Goal: Communication & Community: Ask a question

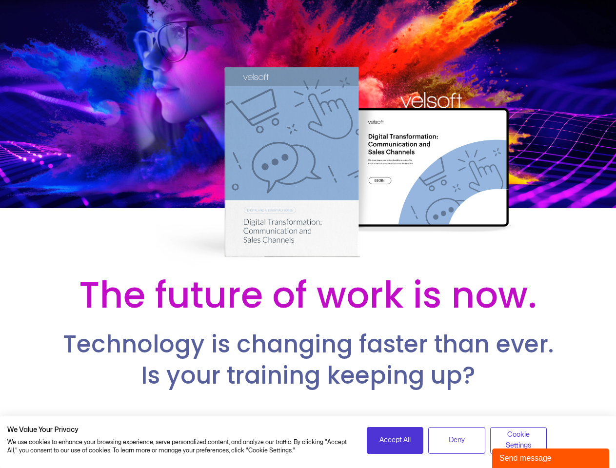
click at [308, 234] on div at bounding box center [308, 134] width 616 height 268
click at [395, 440] on span "Accept All" at bounding box center [395, 440] width 31 height 11
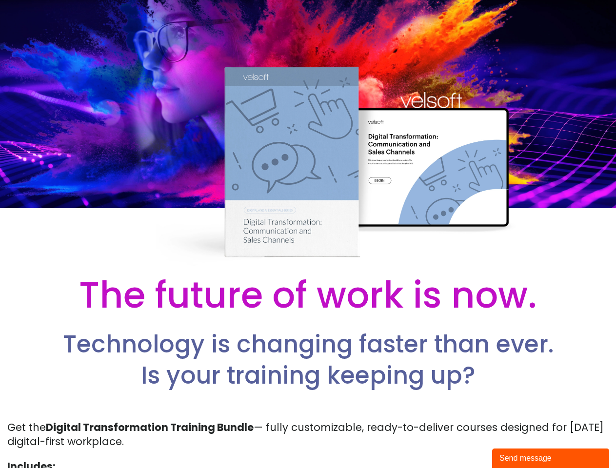
click at [457, 440] on p "Get the Digital Transformation Training Bundle — fully customizable, ready-to-d…" at bounding box center [307, 434] width 601 height 29
click at [519, 440] on p "Get the Digital Transformation Training Bundle — fully customizable, ready-to-d…" at bounding box center [307, 434] width 601 height 29
click at [551, 459] on div "Send message" at bounding box center [551, 459] width 102 height 12
